Goal: Task Accomplishment & Management: Manage account settings

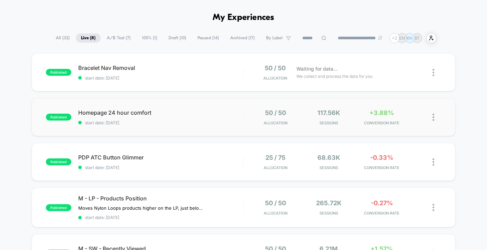
scroll to position [31, 0]
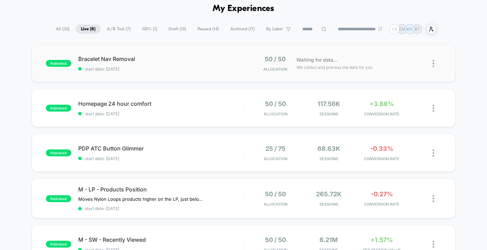
click at [218, 73] on div "published Bracelet Nav Removal start date: [DATE] 50 / 50 Allocation Waiting fo…" at bounding box center [244, 63] width 424 height 38
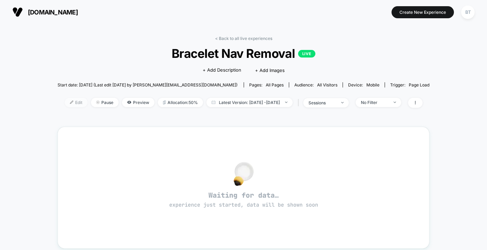
click at [70, 106] on span "Edit" at bounding box center [76, 102] width 23 height 9
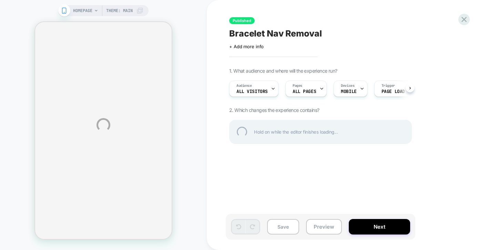
click at [318, 90] on div "HOMEPAGE Theme: MAIN Published Bracelet Nav Removal Click to edit experience de…" at bounding box center [243, 125] width 487 height 250
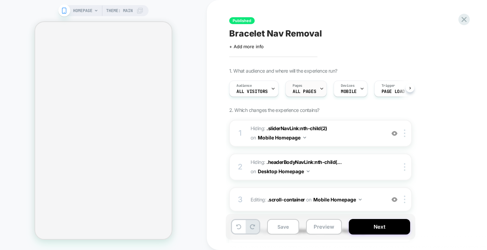
click at [315, 91] on div "Pages ALL PAGES" at bounding box center [304, 89] width 37 height 16
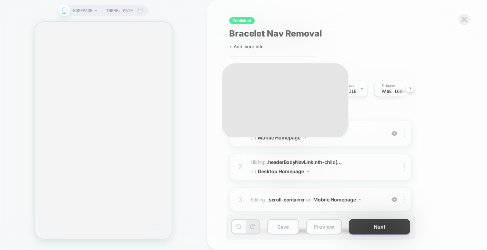
scroll to position [0, 0]
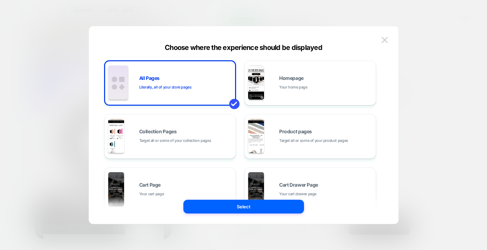
click at [454, 38] on div at bounding box center [243, 125] width 487 height 250
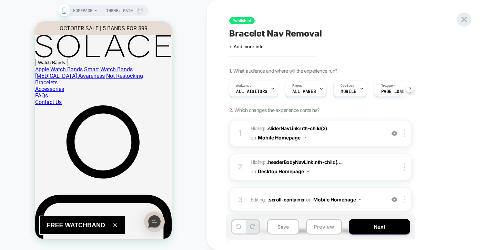
click at [460, 20] on icon at bounding box center [464, 19] width 9 height 9
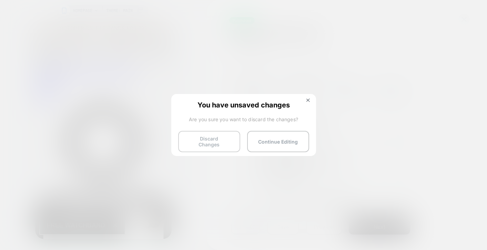
click at [224, 139] on button "Discard Changes" at bounding box center [209, 141] width 62 height 21
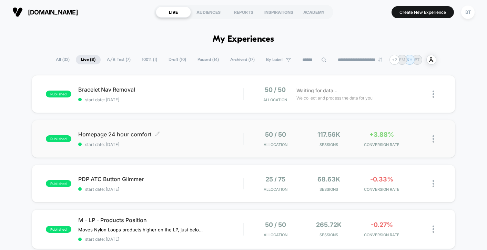
click at [199, 141] on div "Homepage 24 hour comfort Click to edit experience details Click to edit experie…" at bounding box center [160, 139] width 165 height 16
click at [211, 145] on span "start date: [DATE]" at bounding box center [160, 144] width 165 height 5
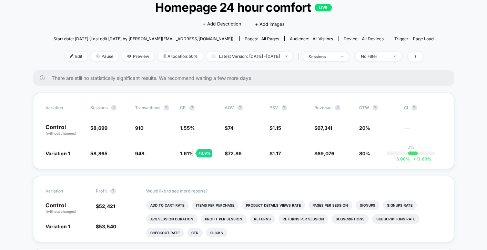
scroll to position [58, 0]
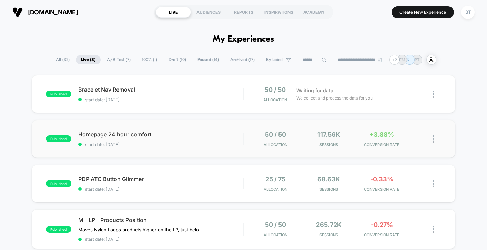
scroll to position [3, 0]
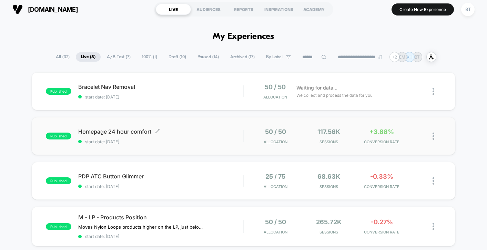
click at [212, 136] on div "Homepage 24 hour comfort Click to edit experience details Click to edit experie…" at bounding box center [160, 136] width 165 height 16
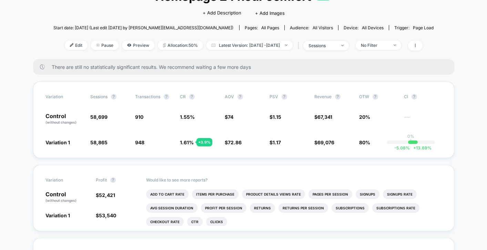
scroll to position [58, 0]
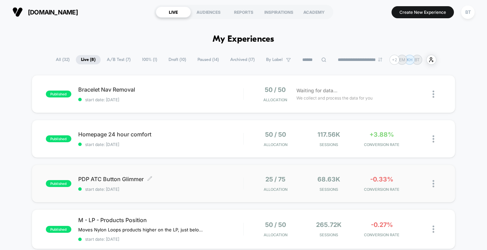
click at [203, 188] on span "start date: [DATE]" at bounding box center [160, 189] width 165 height 5
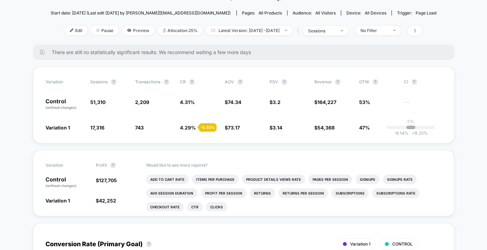
scroll to position [117, 0]
